Goal: Task Accomplishment & Management: Complete application form

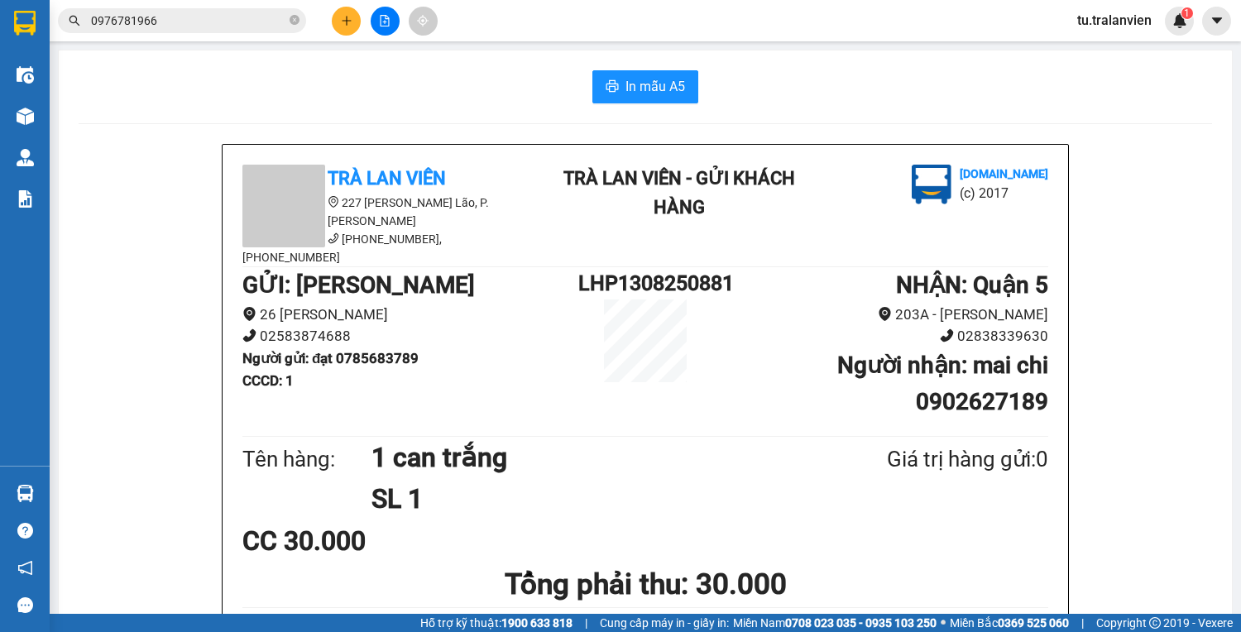
click at [179, 30] on span "0976781966" at bounding box center [182, 20] width 248 height 25
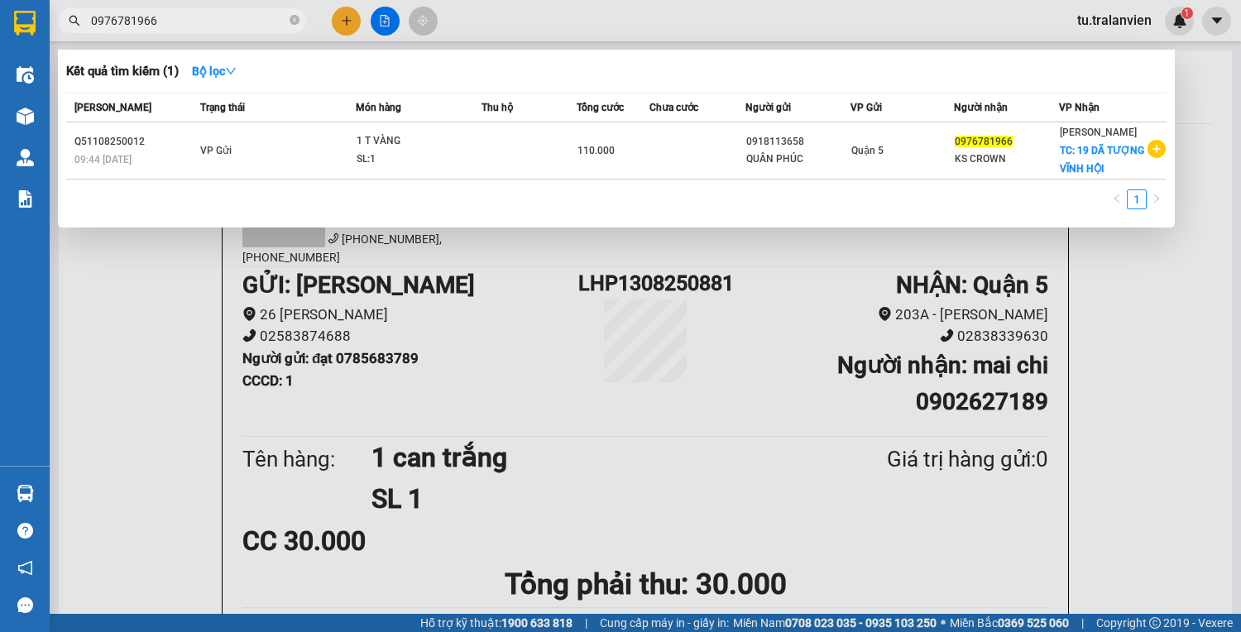
click at [179, 30] on span "0976781966" at bounding box center [182, 20] width 248 height 25
click at [179, 23] on input "0976781966" at bounding box center [188, 21] width 195 height 18
paste input "793310647"
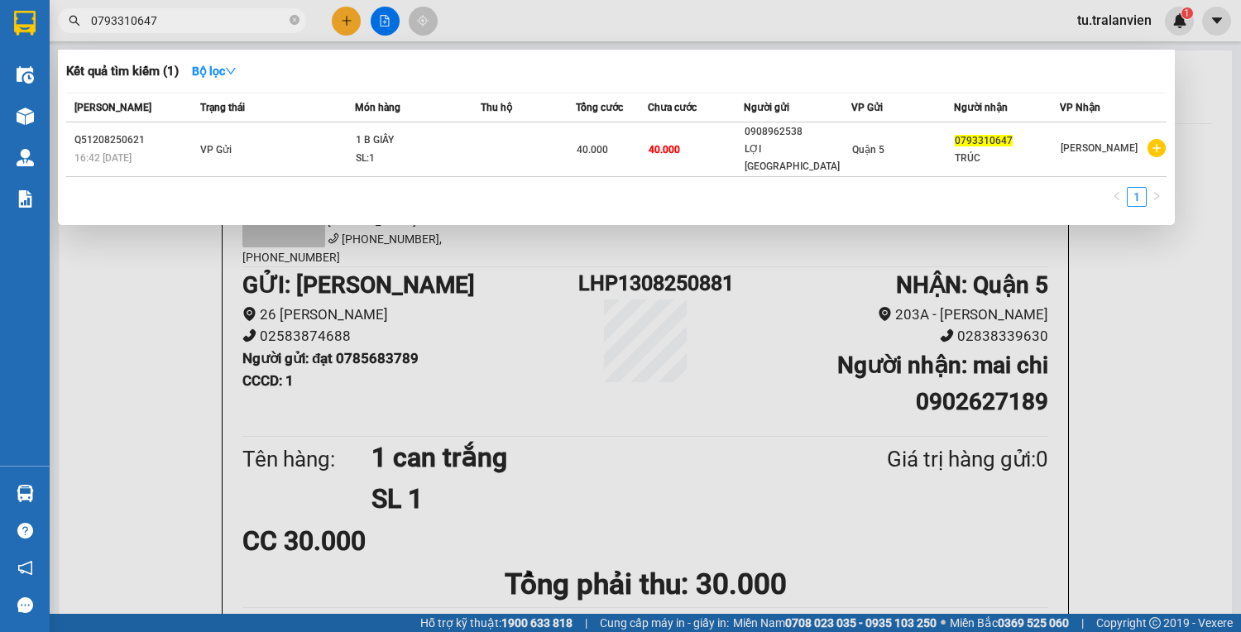
type input "0793310647"
click at [340, 23] on div at bounding box center [620, 316] width 1241 height 632
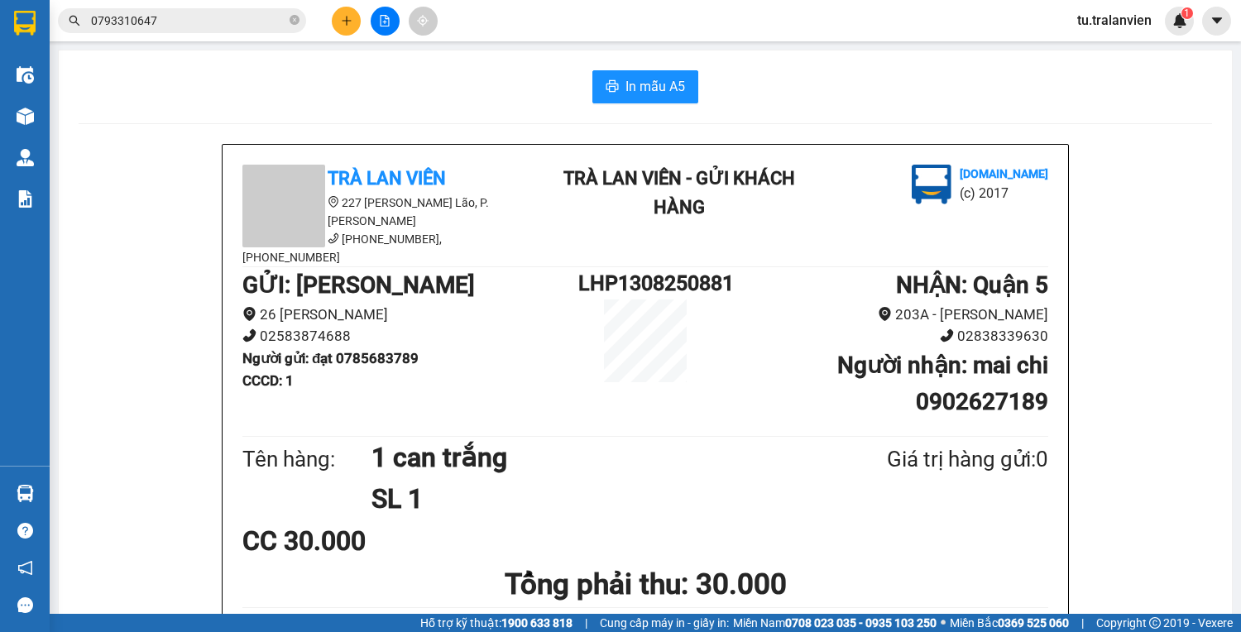
click at [341, 23] on icon "plus" at bounding box center [347, 21] width 12 height 12
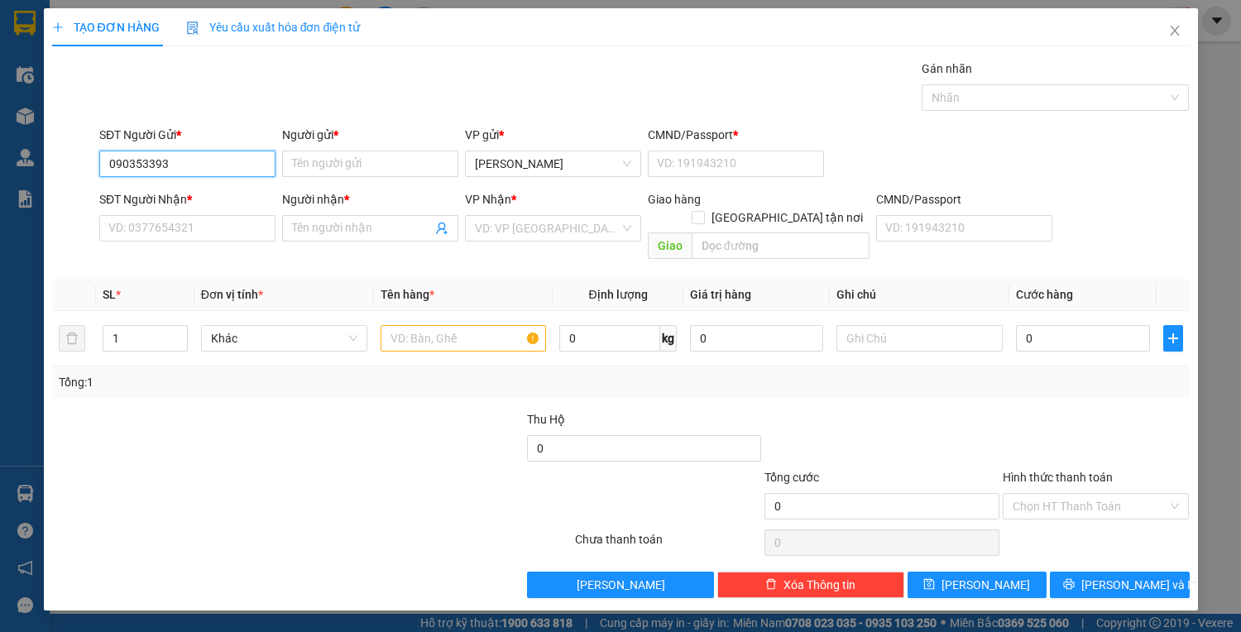
type input "0903533935"
click at [225, 185] on div "0903533935 - HUY" at bounding box center [187, 196] width 176 height 26
type input "HUY"
type input "1"
type input "02837925519"
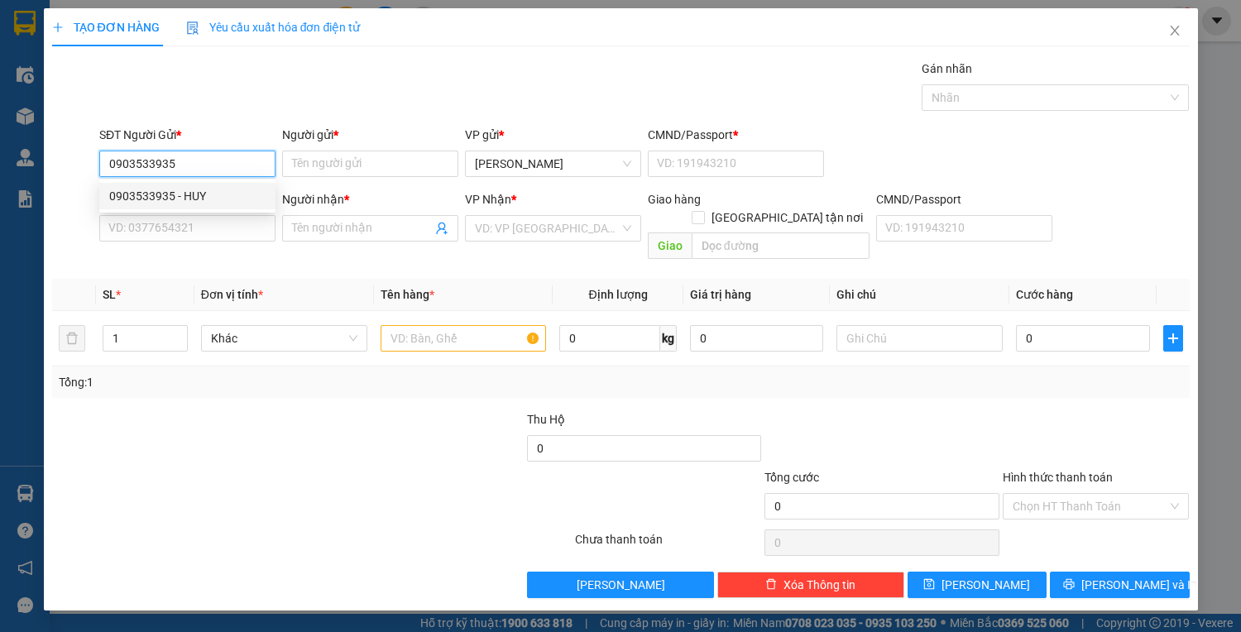
type input "KIẾN ĐẠI"
type input "0903533935"
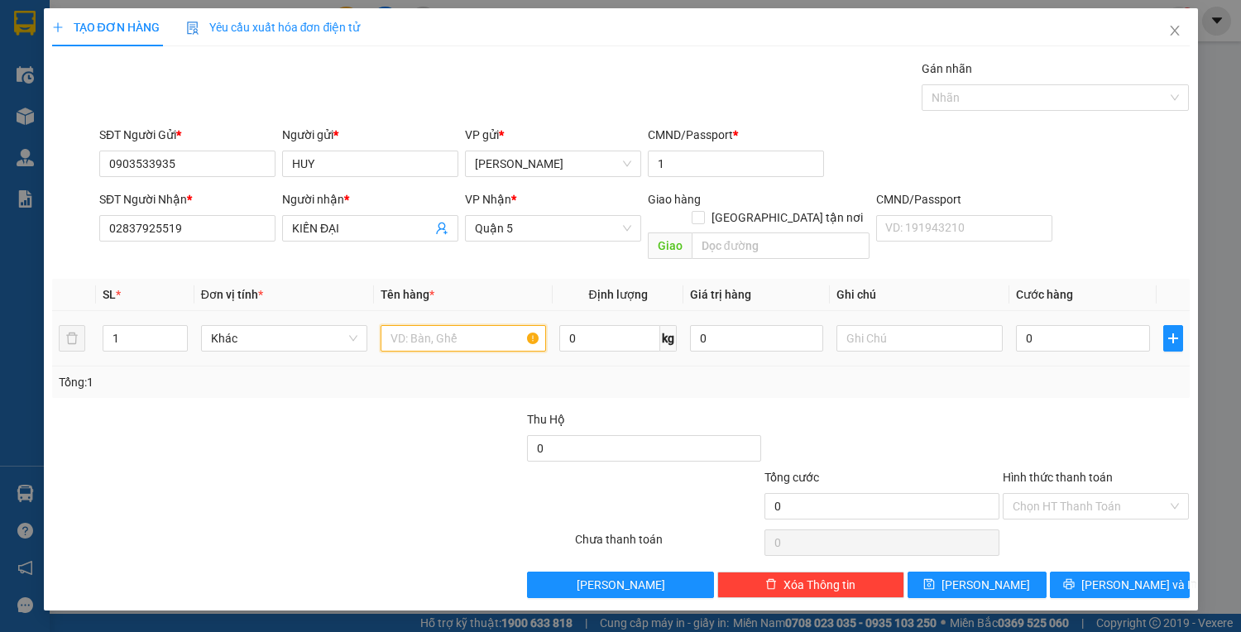
click at [392, 325] on input "text" at bounding box center [463, 338] width 166 height 26
type input "1 bao trắng"
click at [1051, 311] on td "0" at bounding box center [1082, 338] width 146 height 55
click at [1049, 325] on input "0" at bounding box center [1082, 338] width 133 height 26
type input "50"
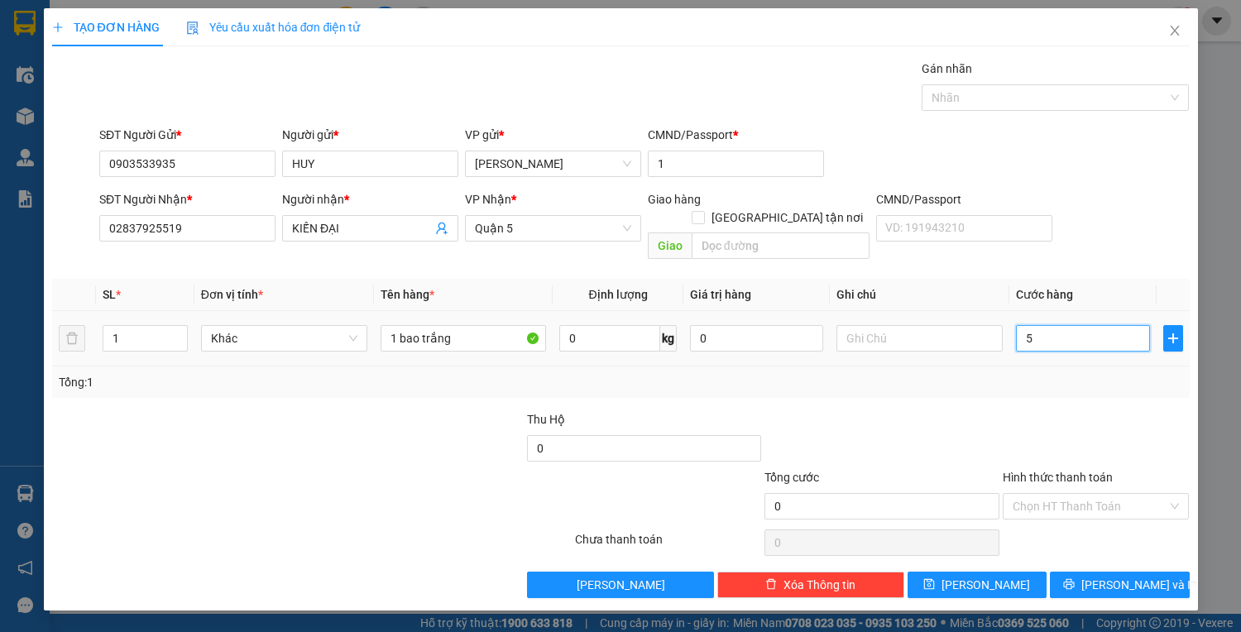
type input "50"
type input "50.000"
click at [1066, 494] on input "Hình thức thanh toán" at bounding box center [1089, 506] width 155 height 25
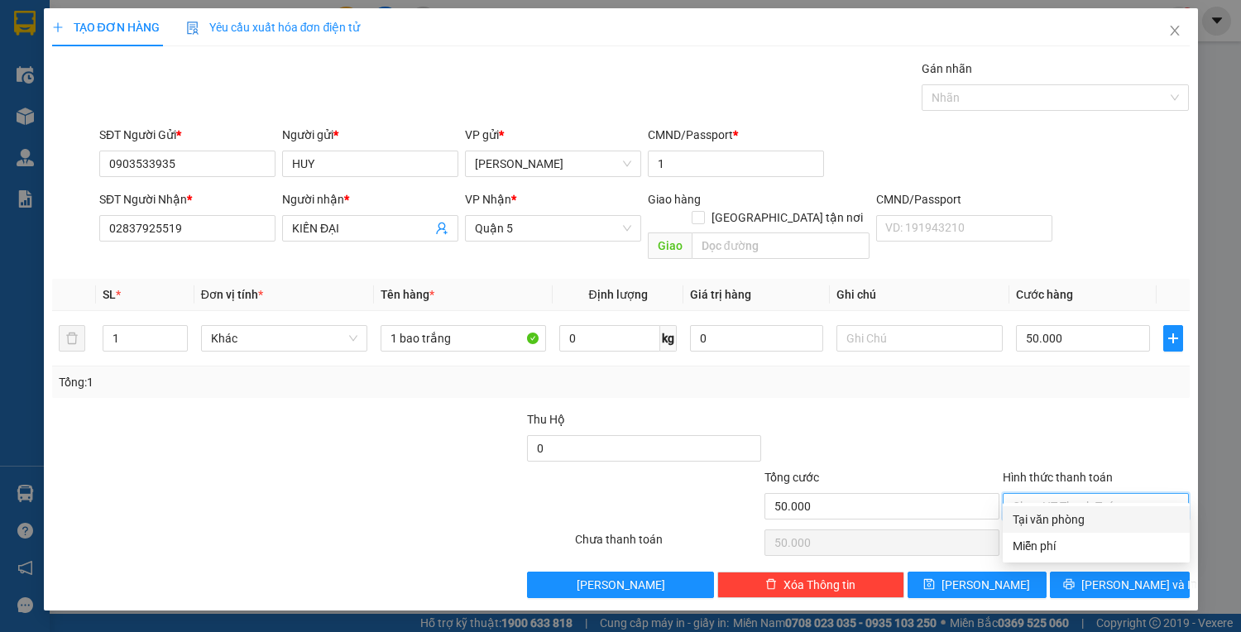
click at [1078, 519] on div "Tại văn phòng" at bounding box center [1095, 519] width 167 height 18
type input "0"
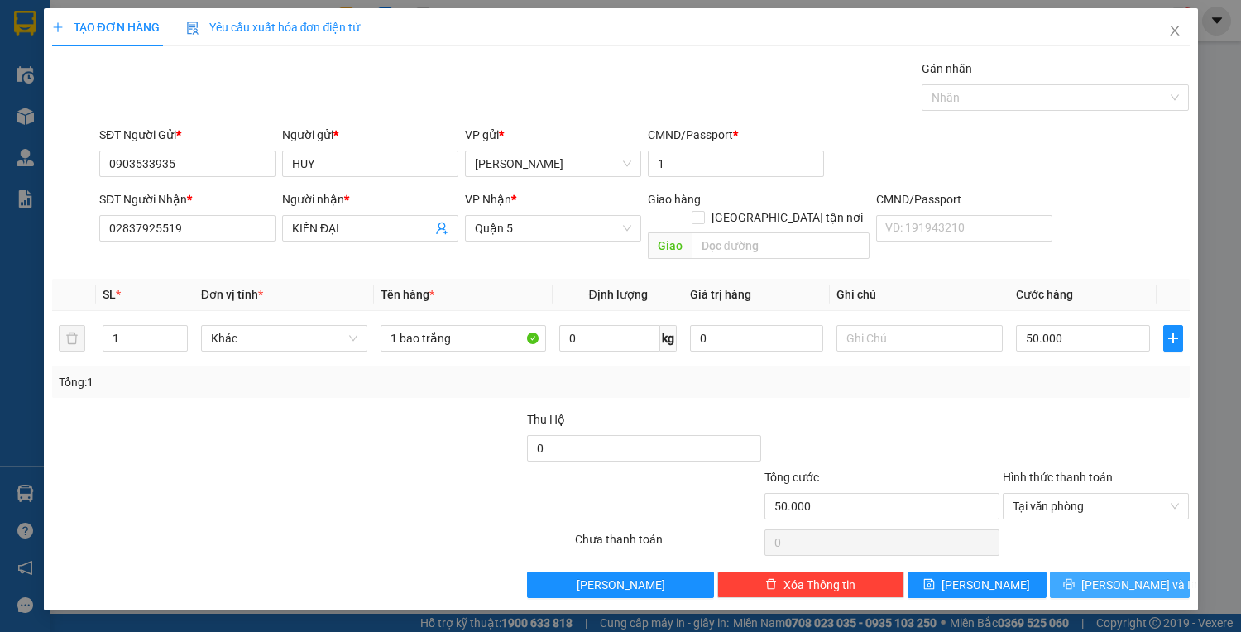
click at [1121, 576] on span "[PERSON_NAME] và In" at bounding box center [1139, 585] width 116 height 18
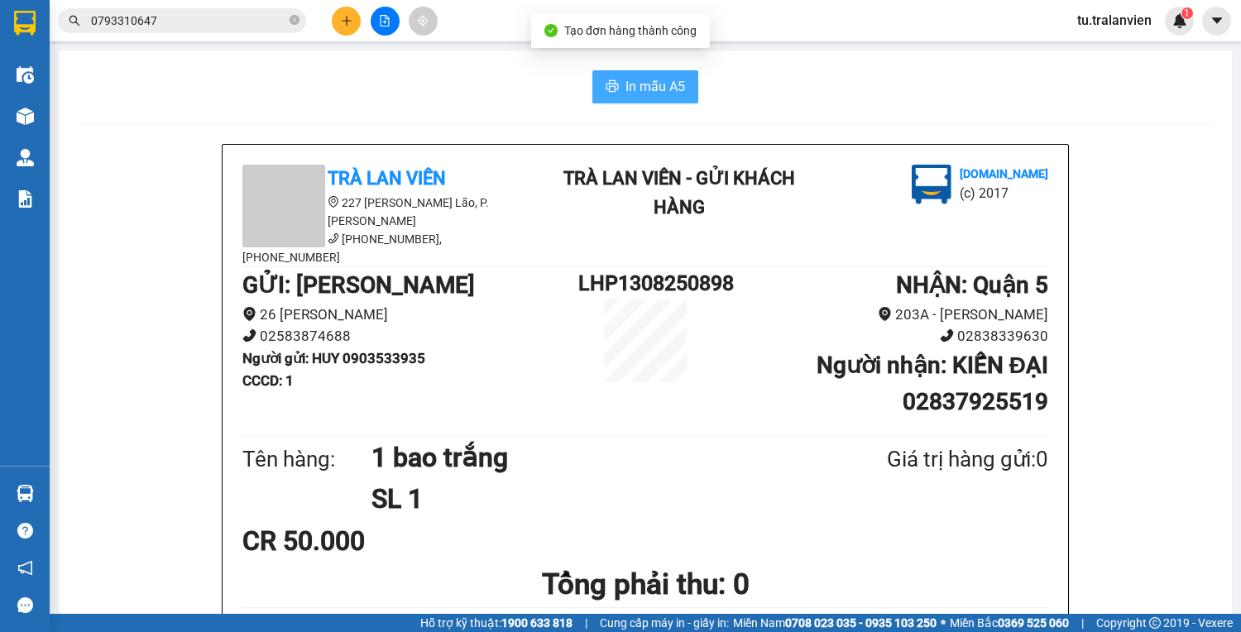
click at [646, 75] on button "In mẫu A5" at bounding box center [645, 86] width 106 height 33
click at [159, 24] on input "0793310647" at bounding box center [188, 21] width 195 height 18
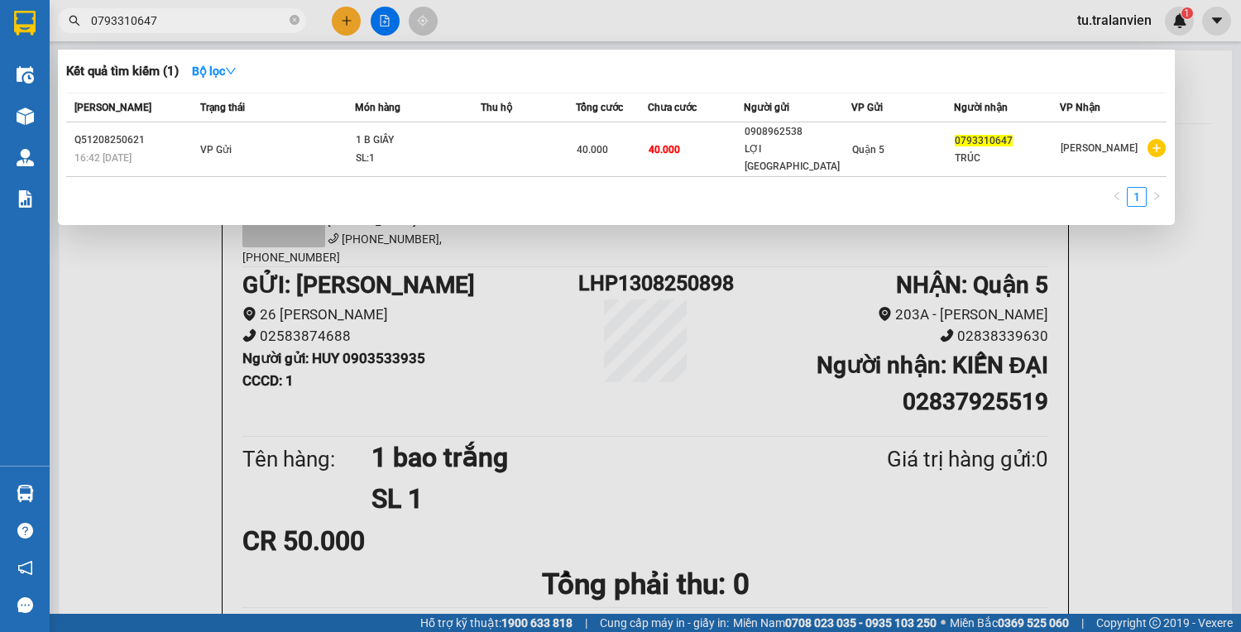
click at [159, 24] on input "0793310647" at bounding box center [188, 21] width 195 height 18
paste input "916977166"
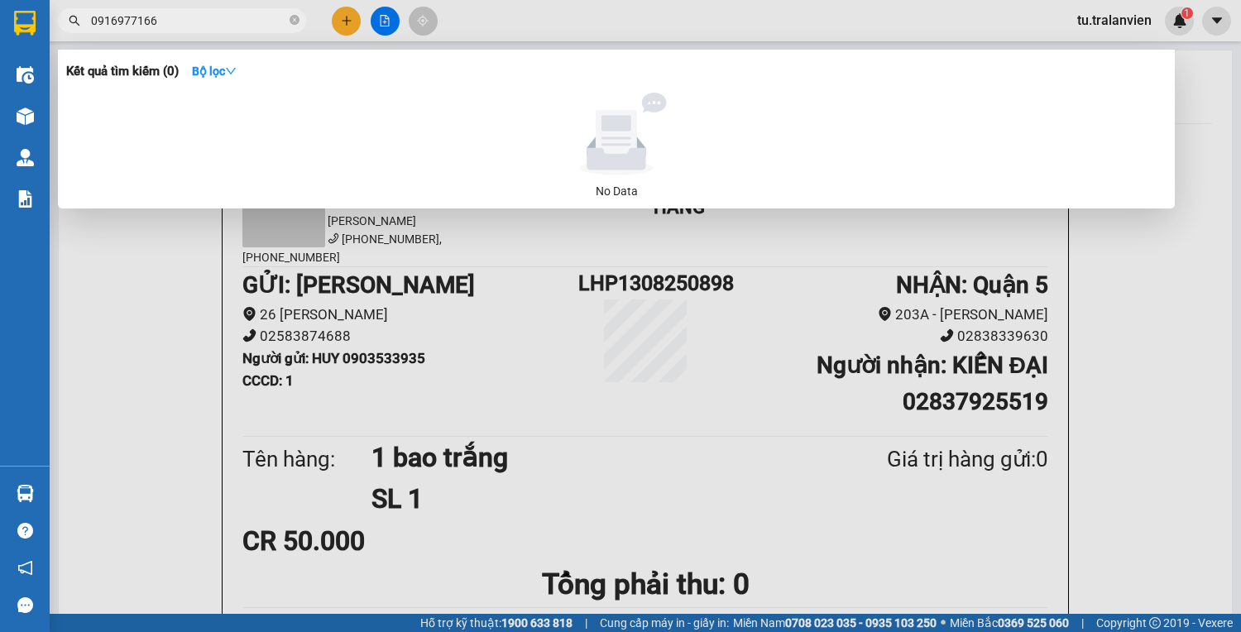
click at [174, 26] on input "0916977166" at bounding box center [188, 21] width 195 height 18
paste input "Q51208250621"
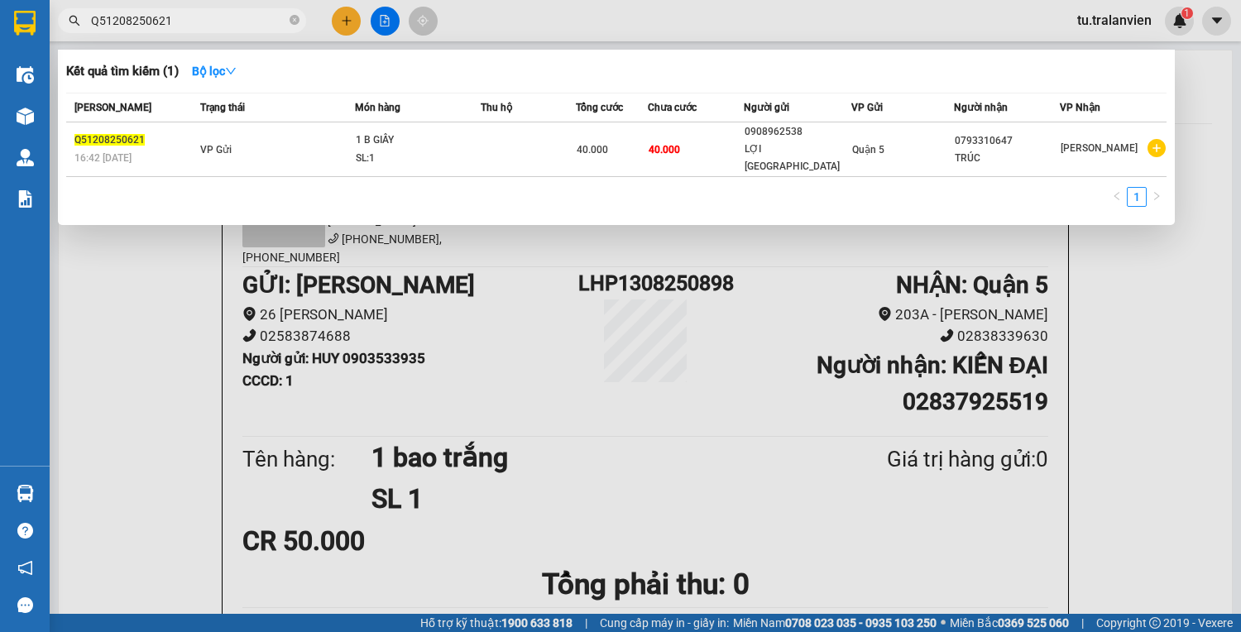
type input "Q51208250621"
click at [335, 35] on div at bounding box center [620, 316] width 1241 height 632
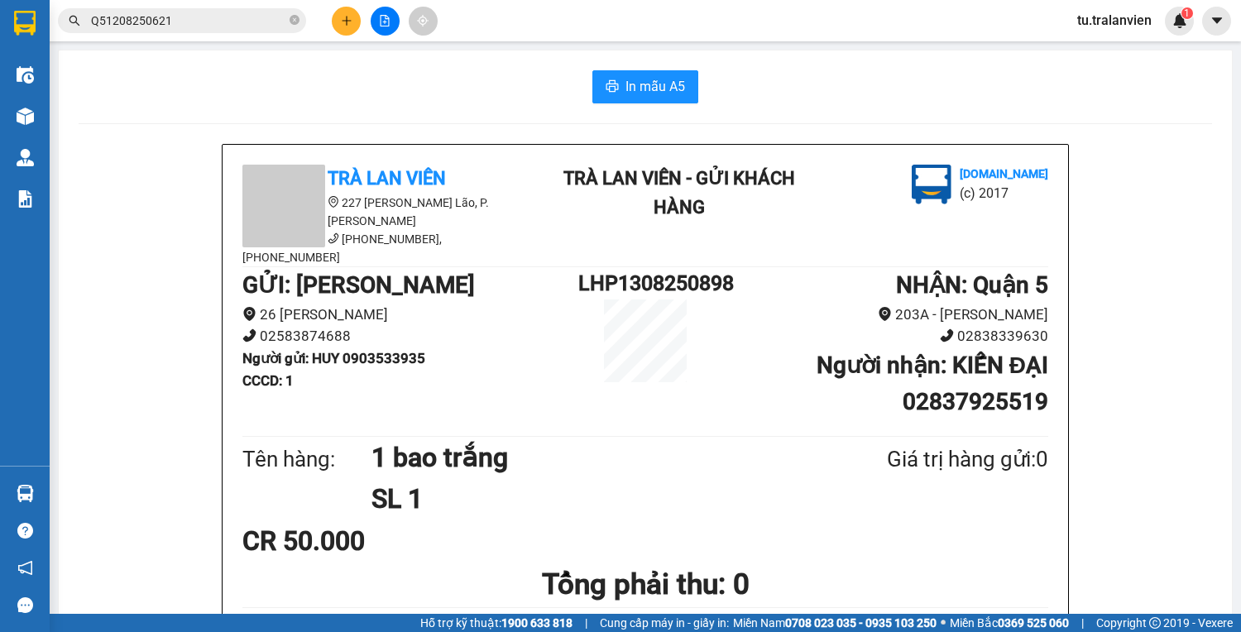
click at [341, 25] on icon "plus" at bounding box center [347, 21] width 12 height 12
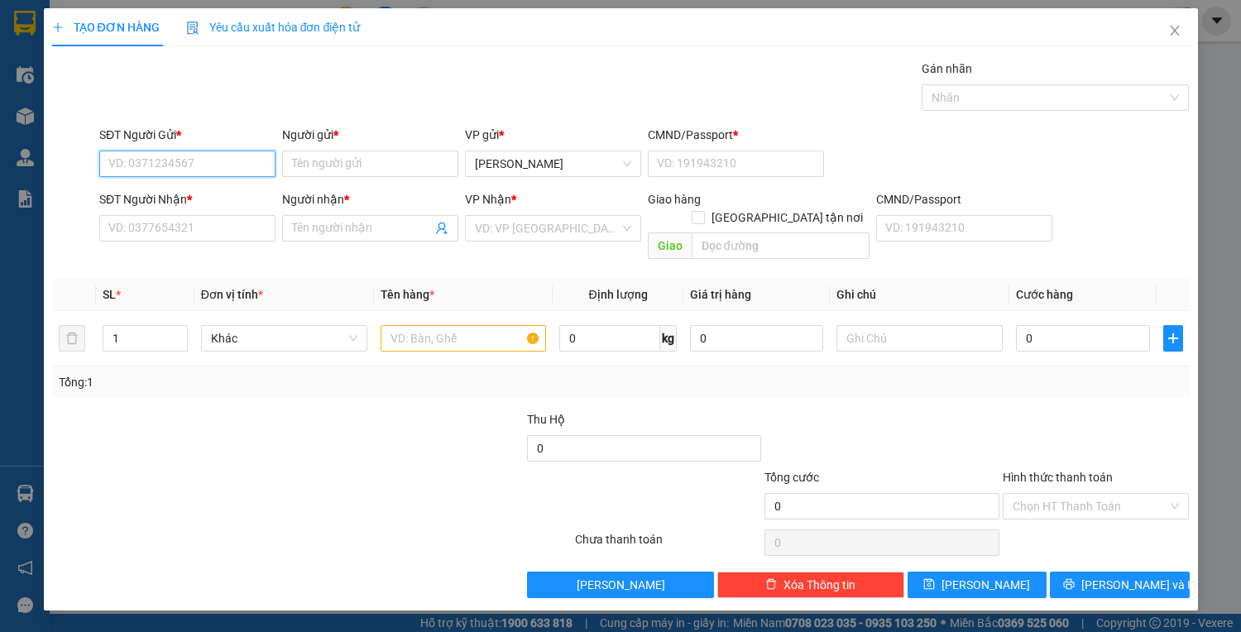
click at [212, 167] on input "SĐT Người Gửi *" at bounding box center [187, 164] width 176 height 26
type input "0794582222"
click at [211, 185] on div "0794582222 - toán" at bounding box center [187, 196] width 176 height 26
type input "toán"
type input "1"
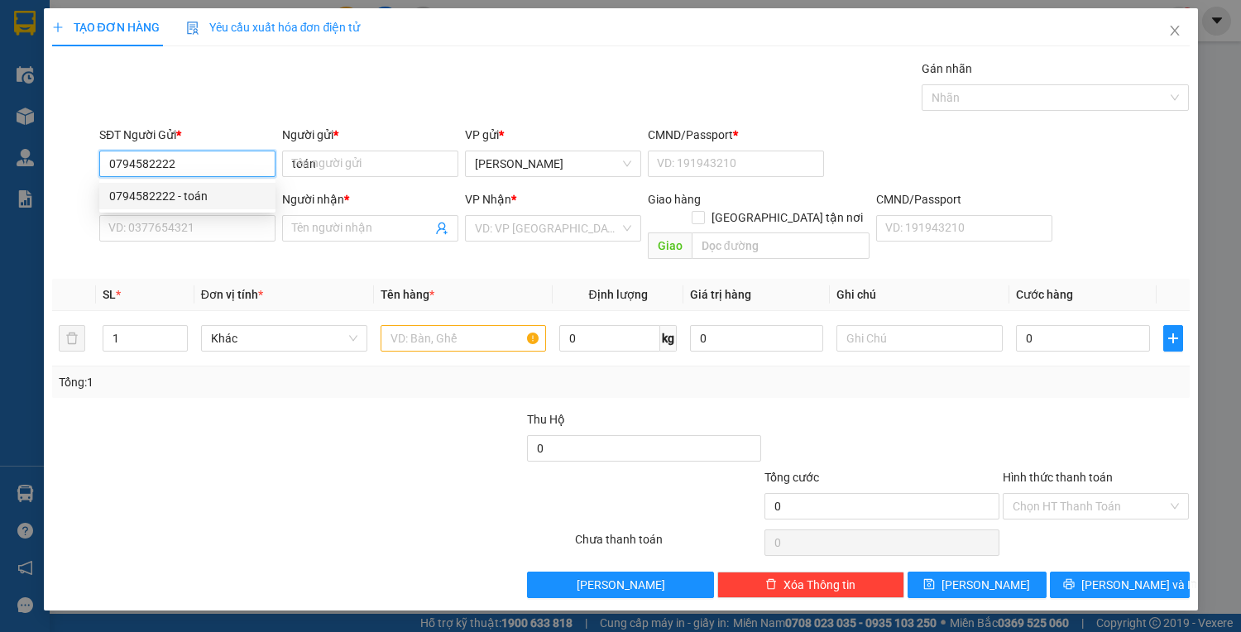
type input "0338333222"
type input "HIỆN"
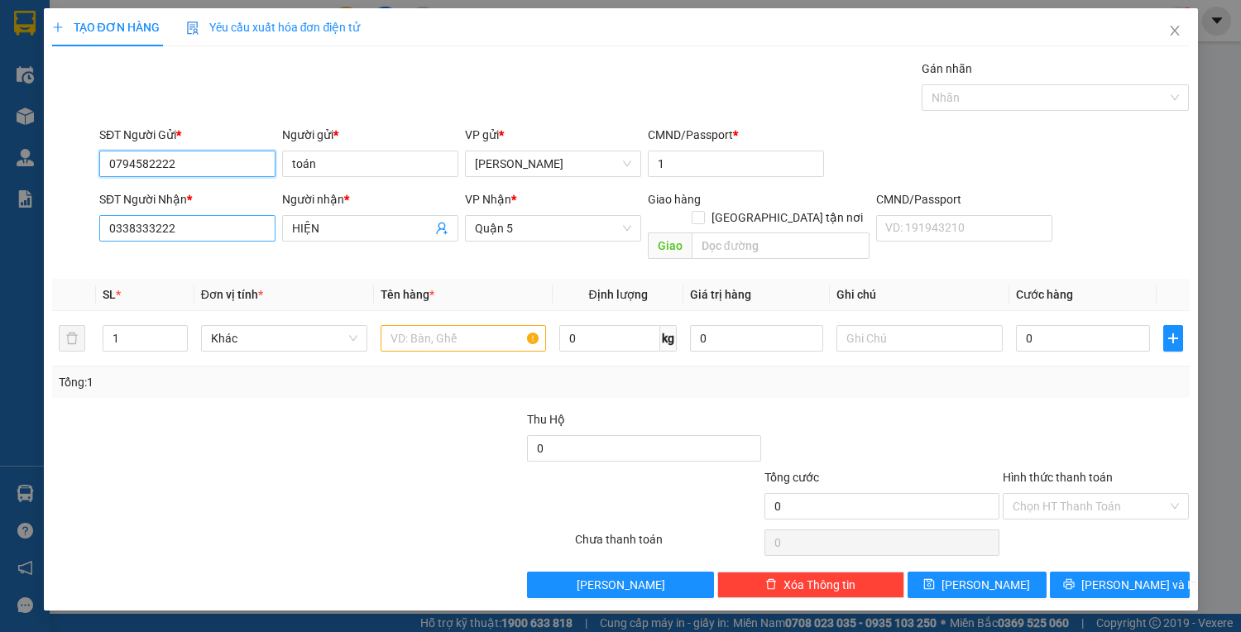
type input "0794582222"
click at [225, 238] on input "0338333222" at bounding box center [187, 228] width 176 height 26
type input "0924796333"
click at [328, 227] on input "HIỆN" at bounding box center [362, 228] width 140 height 18
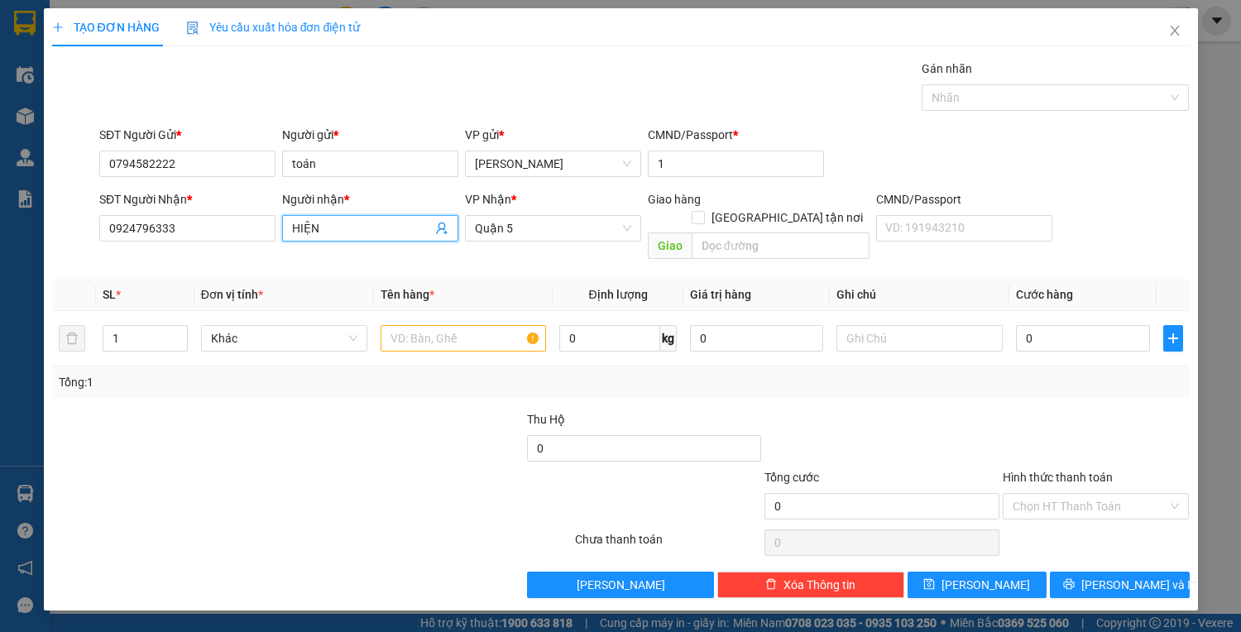
click at [328, 226] on input "HIỆN" at bounding box center [362, 228] width 140 height 18
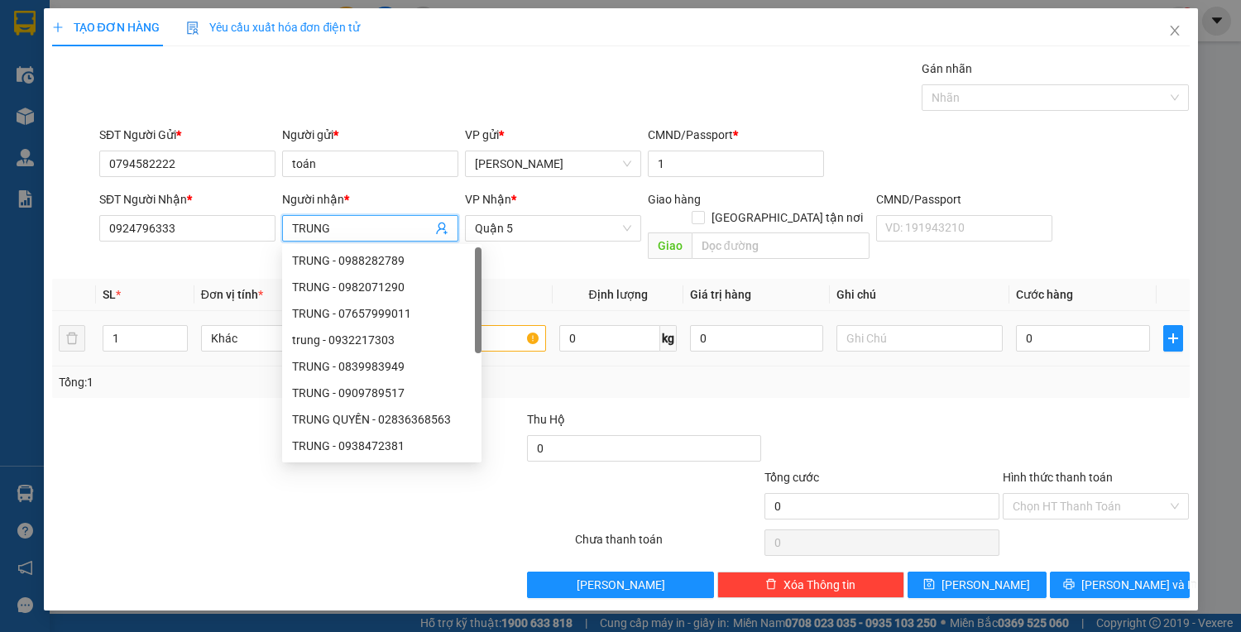
type input "TRUNG"
click at [484, 325] on input "text" at bounding box center [463, 338] width 166 height 26
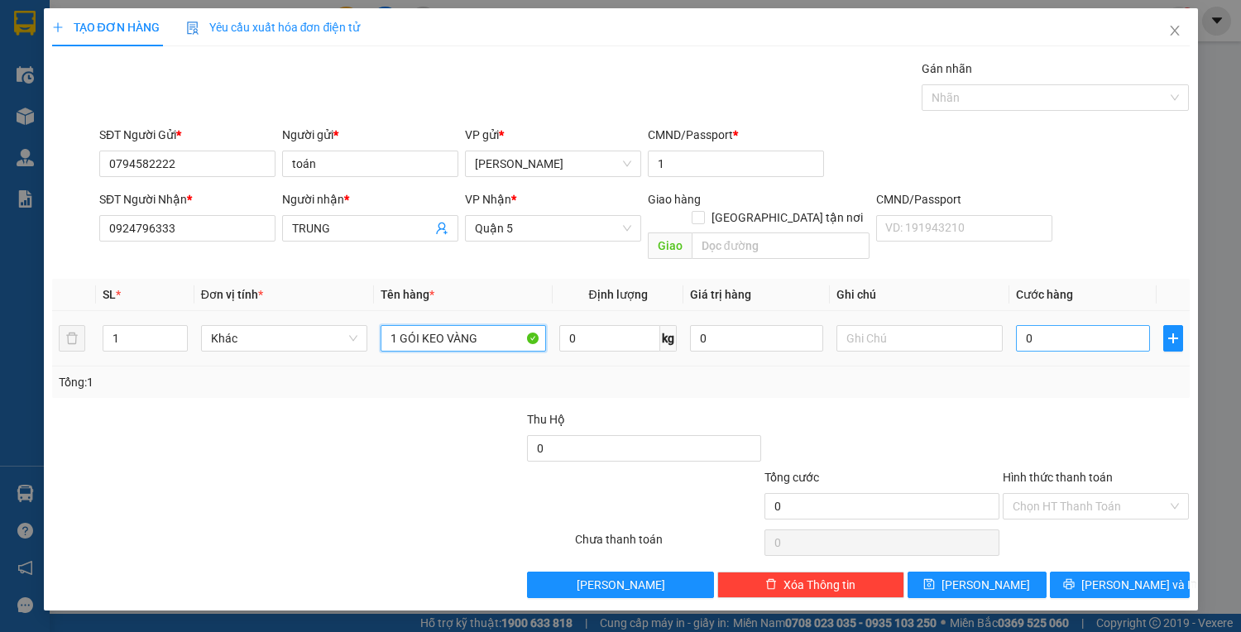
type input "1 GÓI KEO VÀNG"
click at [1047, 325] on input "0" at bounding box center [1082, 338] width 133 height 26
type input "2"
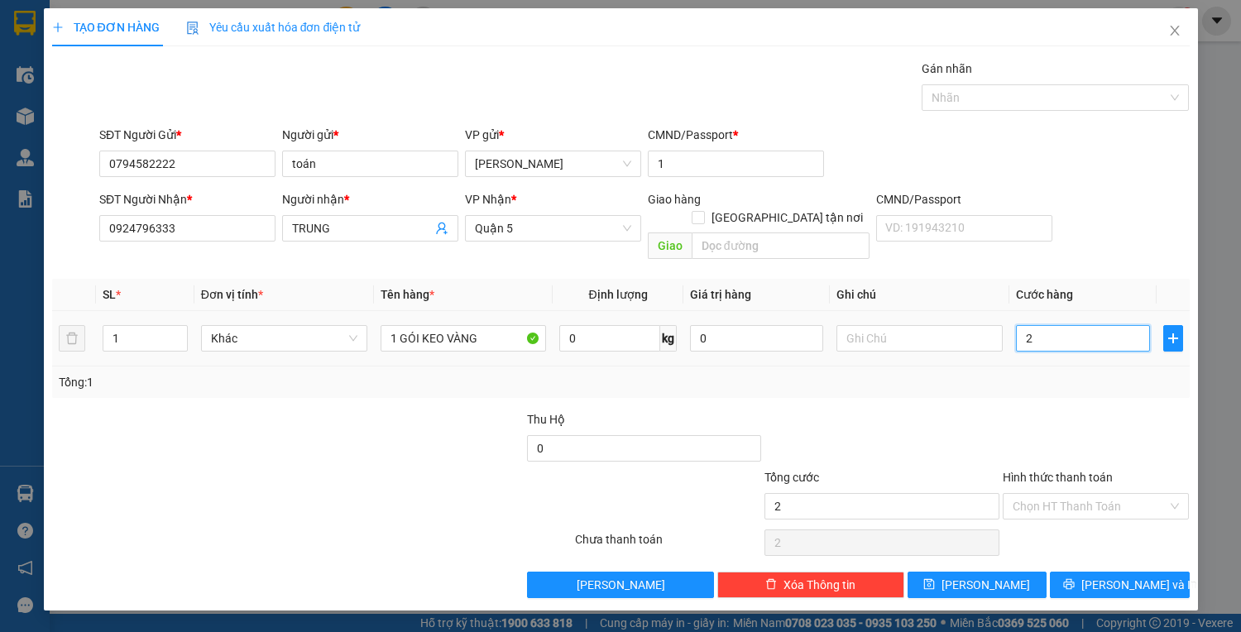
type input "25"
type input "25.000"
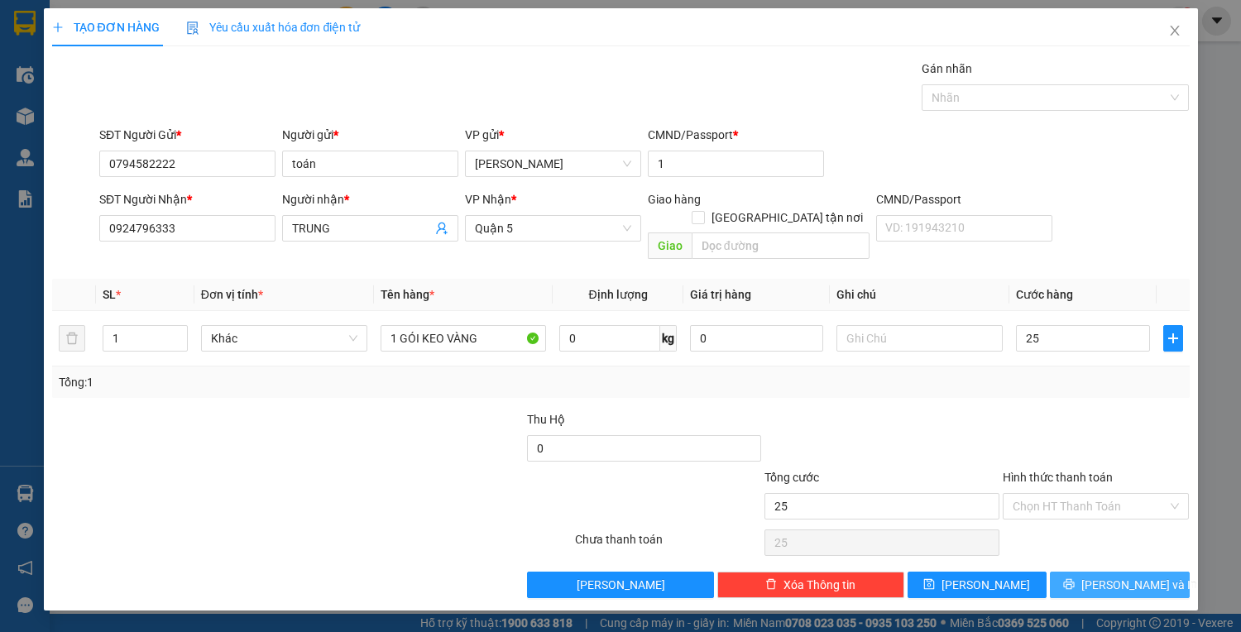
type input "25.000"
click at [1128, 576] on span "[PERSON_NAME] và In" at bounding box center [1139, 585] width 116 height 18
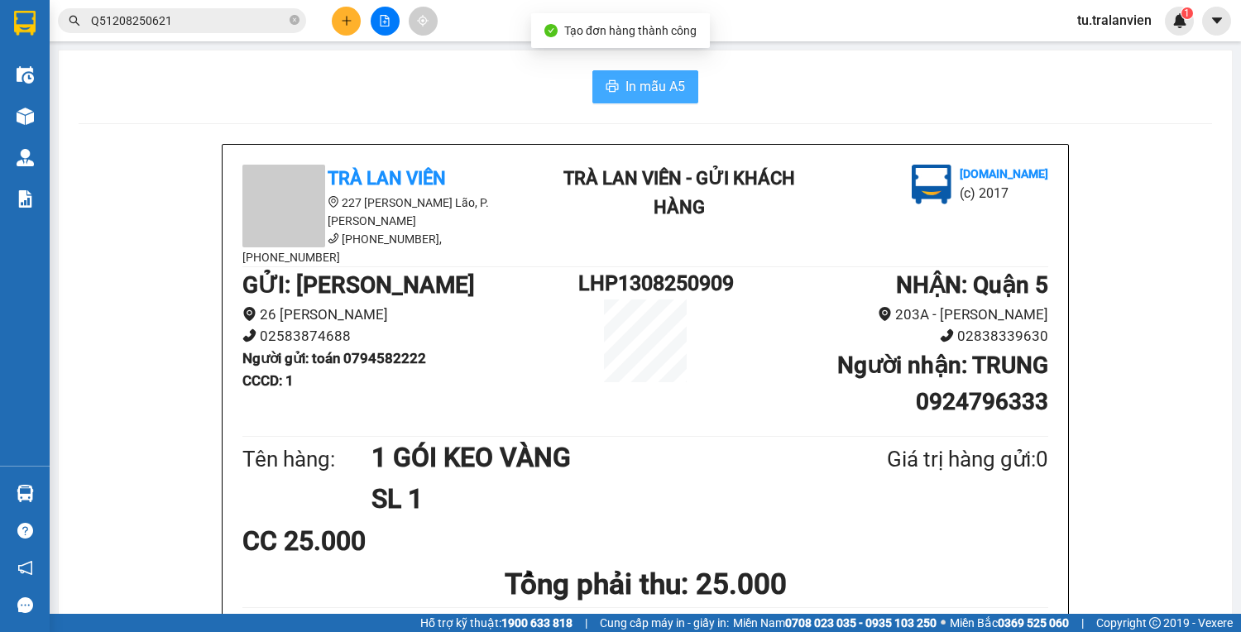
click at [631, 86] on span "In mẫu A5" at bounding box center [655, 86] width 60 height 21
click at [330, 29] on div at bounding box center [385, 21] width 124 height 29
click at [347, 22] on icon "plus" at bounding box center [347, 21] width 12 height 12
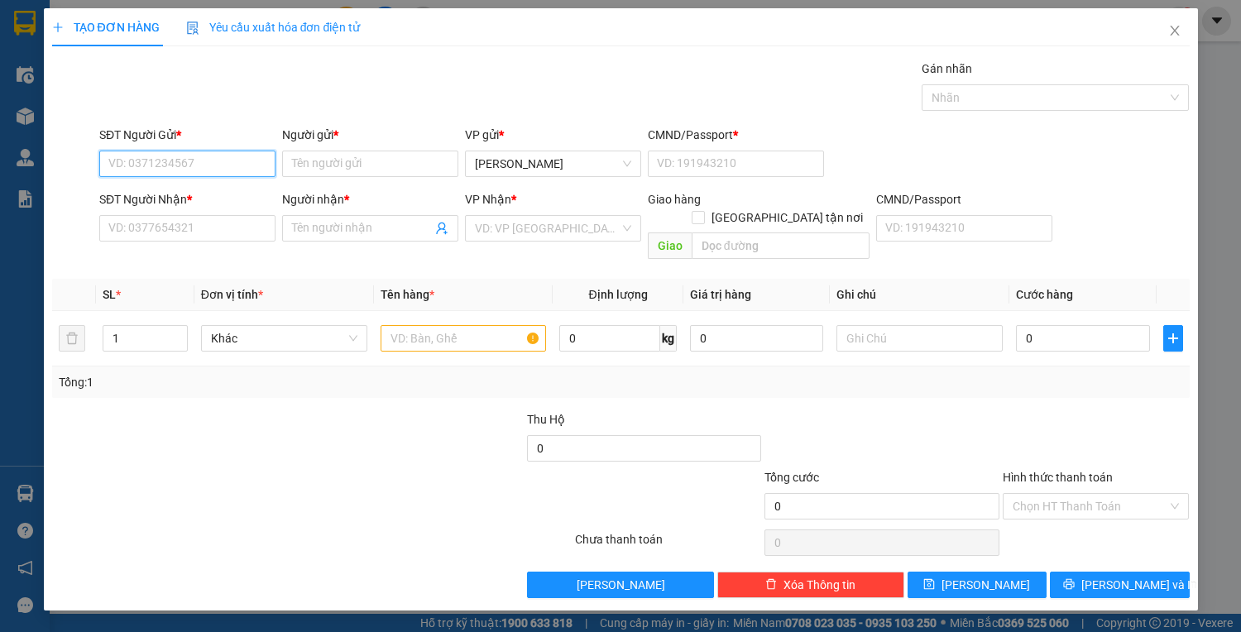
click at [170, 165] on input "SĐT Người Gửi *" at bounding box center [187, 164] width 176 height 26
type input "0794582222"
click at [191, 202] on div "0794582222 - toán" at bounding box center [187, 196] width 156 height 18
type input "toán"
type input "1"
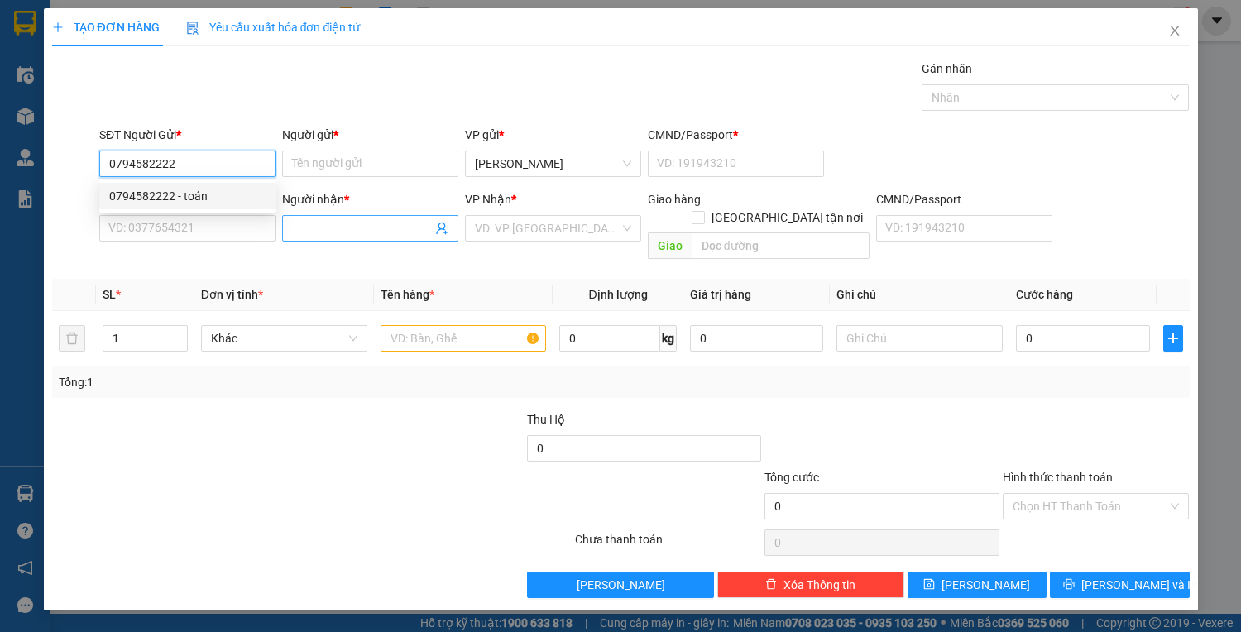
type input "0924796333"
type input "TRUNG"
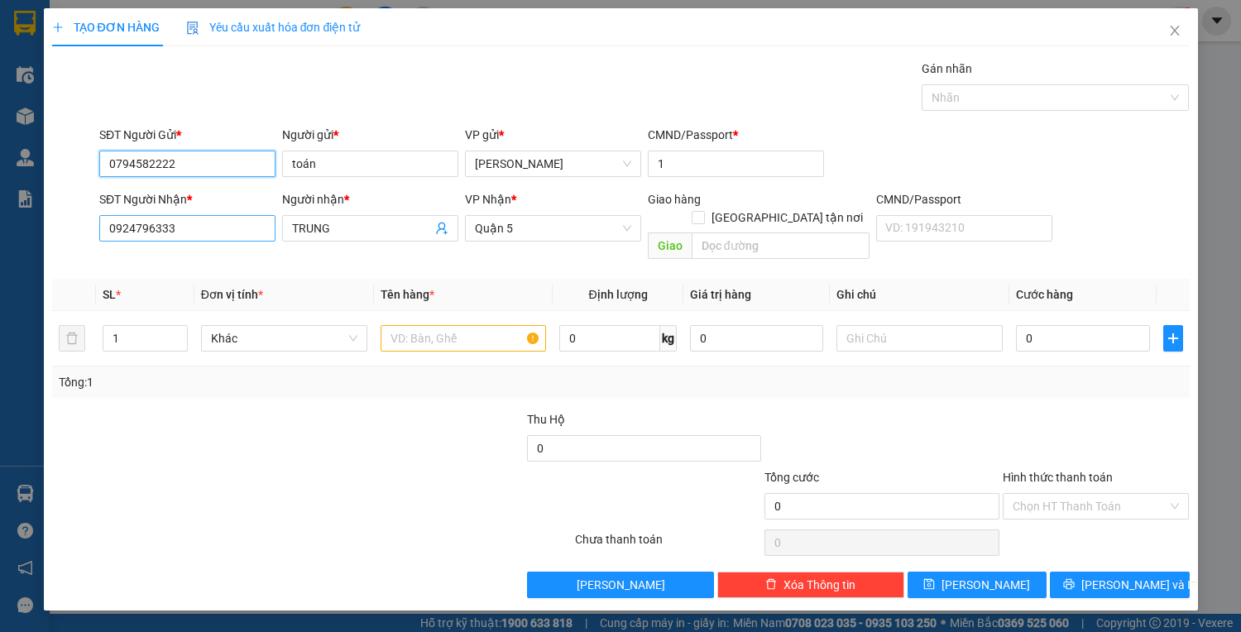
type input "0794582222"
click at [198, 228] on input "0924796333" at bounding box center [187, 228] width 176 height 26
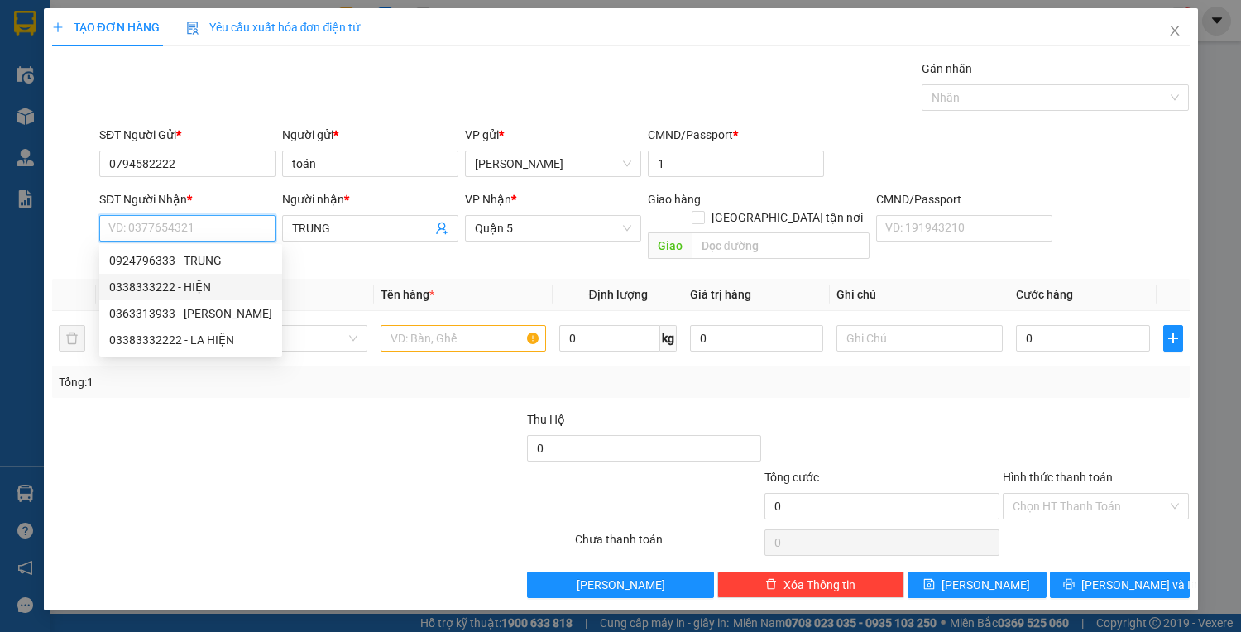
click at [205, 287] on div "0338333222 - HIỆN" at bounding box center [190, 287] width 163 height 18
type input "0338333222"
type input "HIỆN"
type input "0338333222"
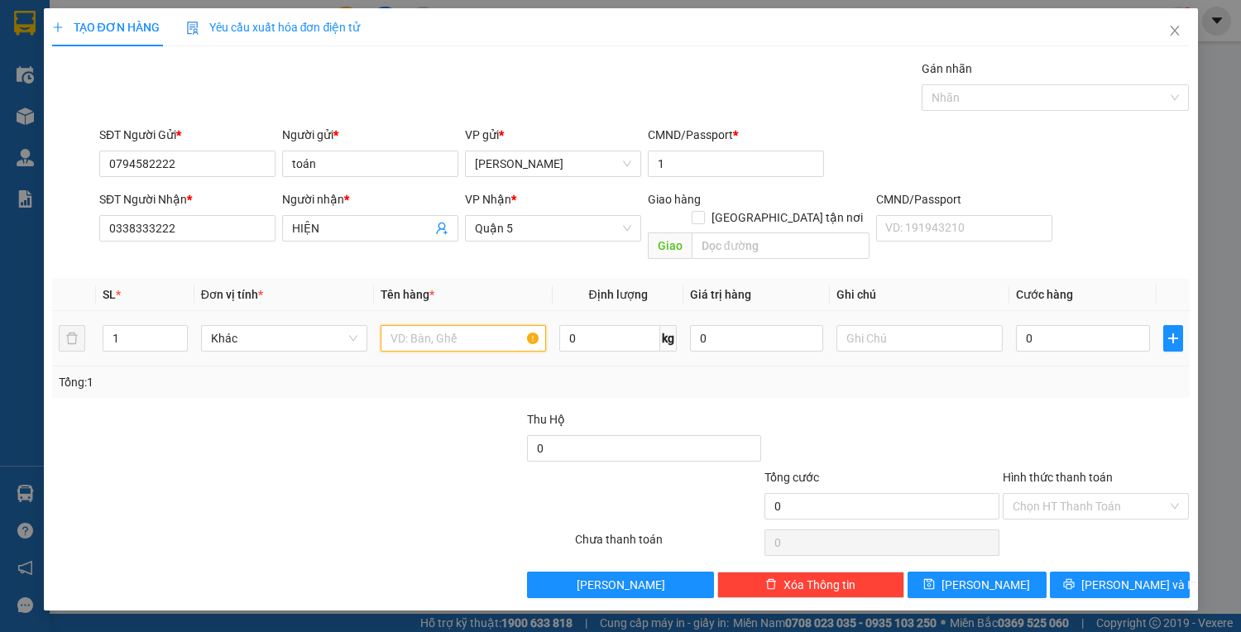
click at [431, 325] on input "text" at bounding box center [463, 338] width 166 height 26
type input "1 HỘP VÀNG"
click at [1085, 325] on input "0" at bounding box center [1082, 338] width 133 height 26
type input "3"
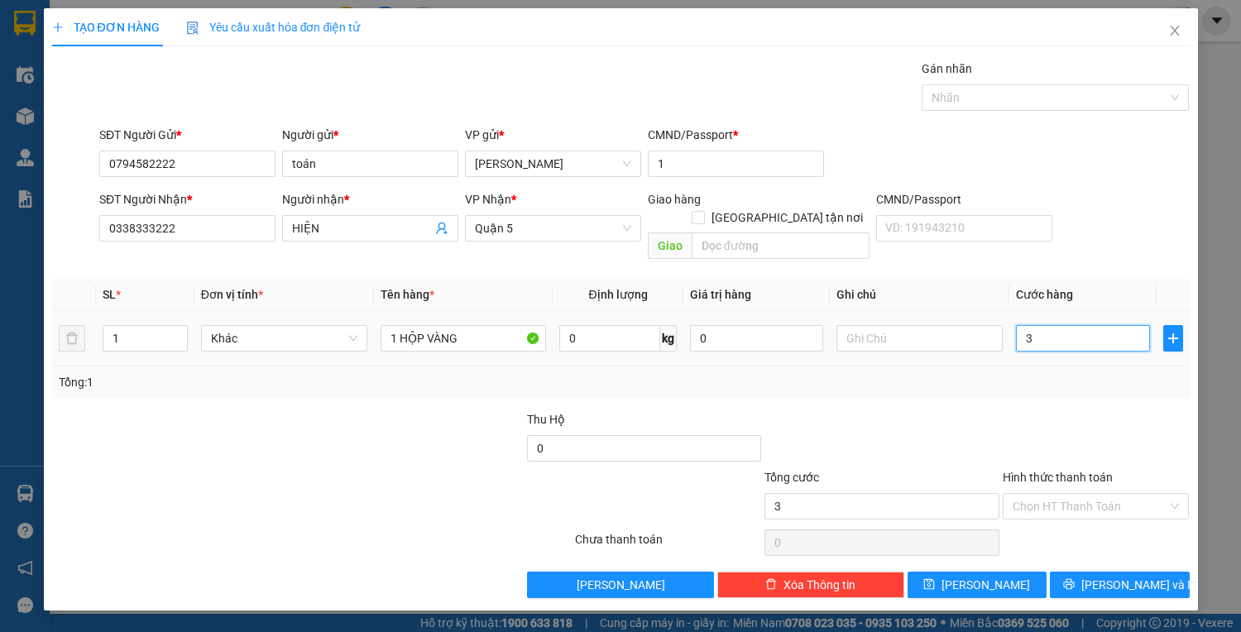
type input "3"
type input "30"
type input "30.000"
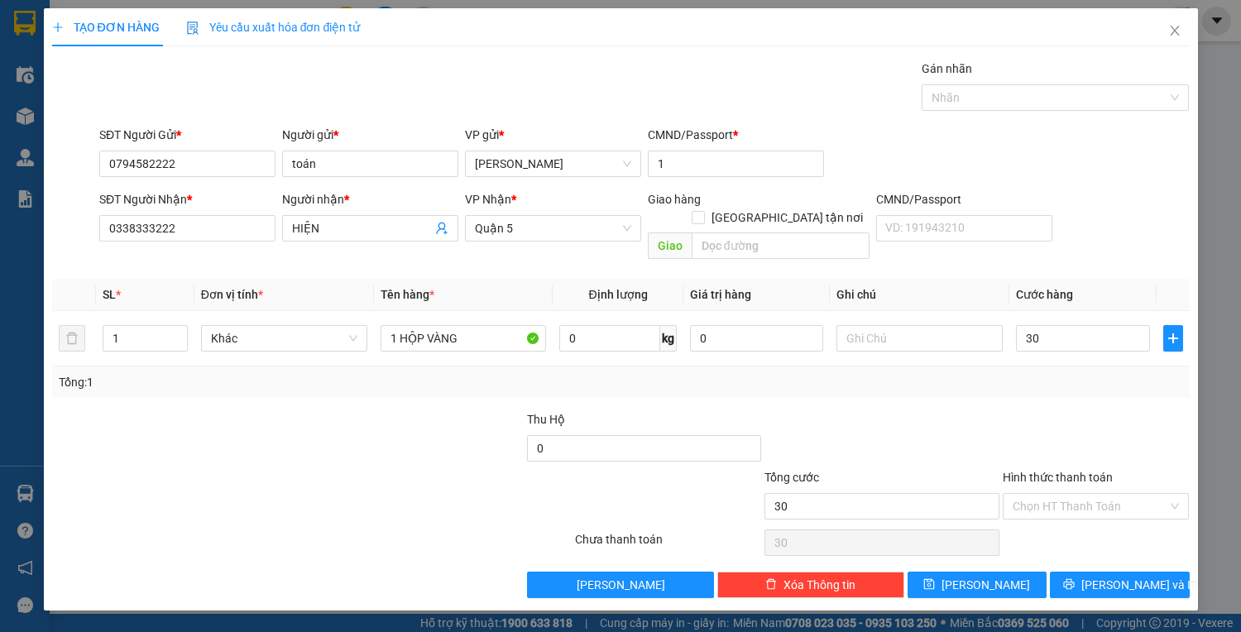
type input "30.000"
click at [1098, 548] on div "Transit Pickup Surcharge Ids Transit Deliver Surcharge Ids Transit Deliver Surc…" at bounding box center [620, 329] width 1137 height 538
click at [1103, 571] on button "[PERSON_NAME] và In" at bounding box center [1119, 584] width 139 height 26
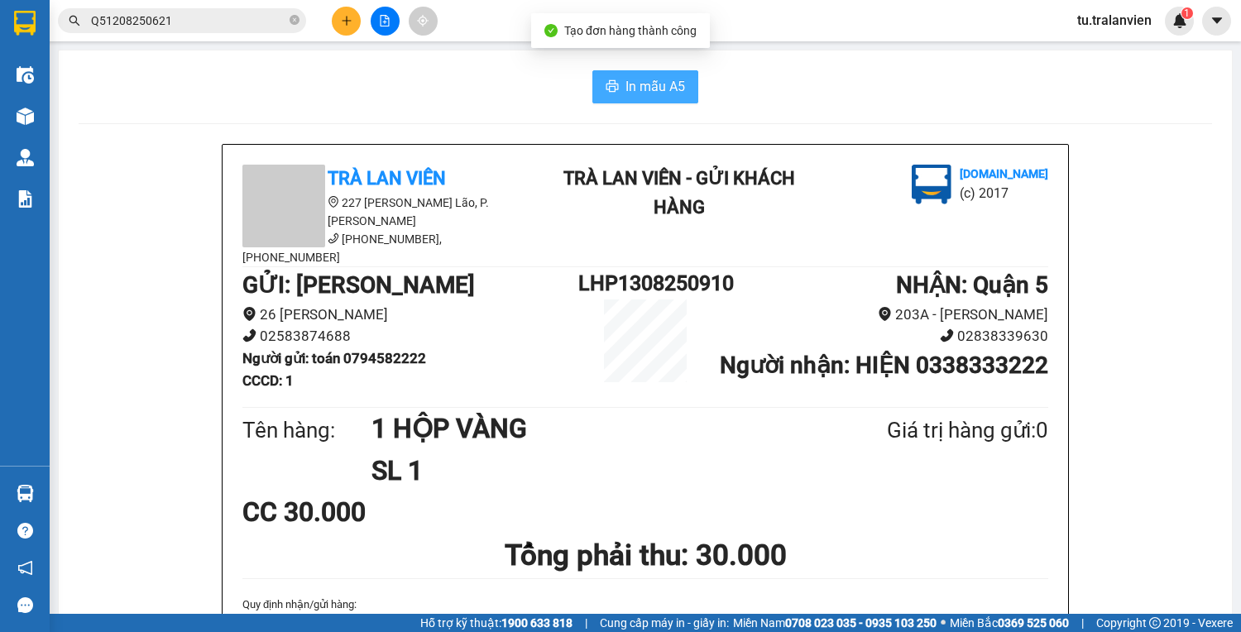
click at [686, 88] on button "In mẫu A5" at bounding box center [645, 86] width 106 height 33
